Goal: Task Accomplishment & Management: Use online tool/utility

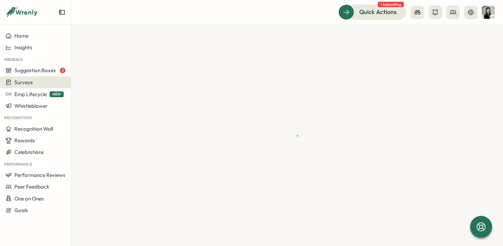
click at [24, 83] on span "Surveys" at bounding box center [23, 82] width 18 height 7
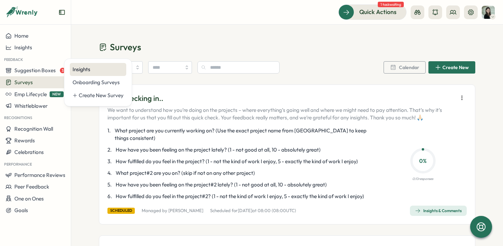
click at [83, 68] on div "Insights" at bounding box center [98, 70] width 51 height 8
click at [458, 96] on icon "button" at bounding box center [461, 97] width 7 height 7
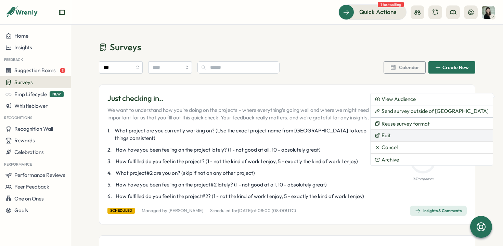
click at [413, 136] on button "Edit" at bounding box center [432, 136] width 122 height 12
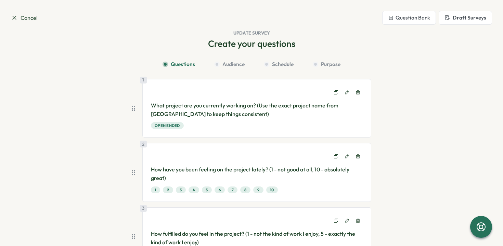
scroll to position [244, 0]
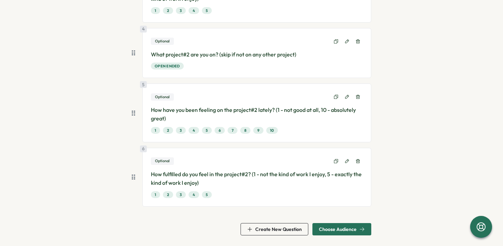
click at [340, 229] on span "Choose Audience" at bounding box center [338, 229] width 38 height 5
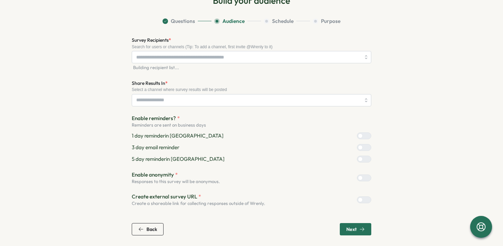
scroll to position [44, 0]
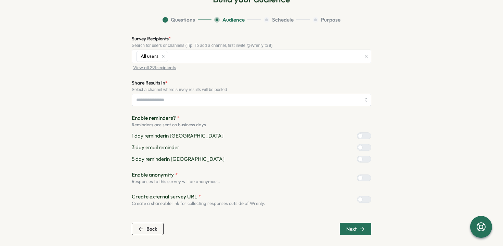
click at [342, 231] on button "Next" at bounding box center [355, 229] width 31 height 12
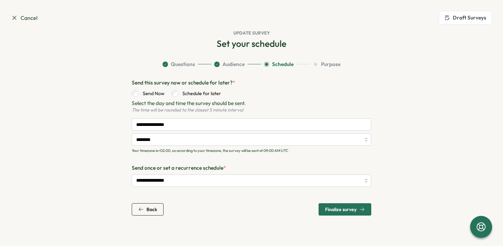
scroll to position [0, 0]
click at [271, 181] on input "**********" at bounding box center [251, 180] width 239 height 12
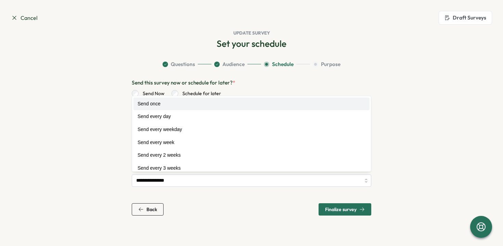
click at [274, 79] on p "Send this survey now or schedule for later? *" at bounding box center [251, 83] width 239 height 8
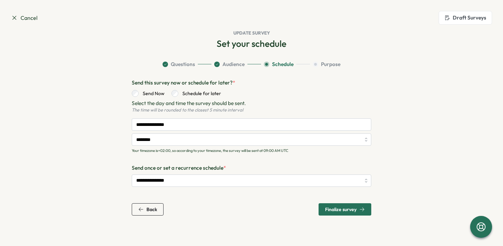
click at [138, 208] on button "Back" at bounding box center [148, 209] width 32 height 12
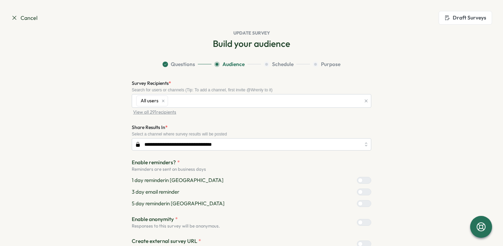
click at [13, 15] on icon at bounding box center [14, 17] width 7 height 7
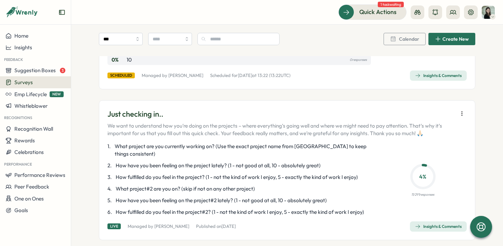
scroll to position [342, 0]
